Goal: Entertainment & Leisure: Consume media (video, audio)

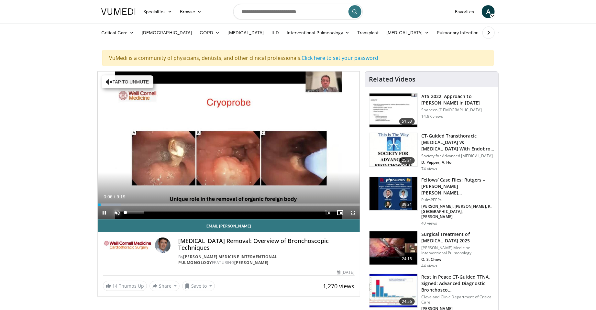
click at [115, 211] on span "Video Player" at bounding box center [117, 212] width 13 height 13
